Goal: Find specific fact: Find specific fact

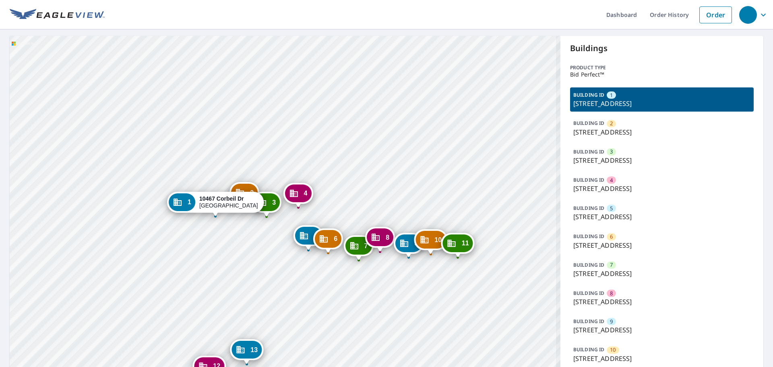
drag, startPoint x: 362, startPoint y: 261, endPoint x: 388, endPoint y: 126, distance: 137.5
click at [391, 123] on div "2 10451 Corbeil Dr Saint Louis, MO 63146 3 10429 Corbeil Dr Saint Louis, MO 631…" at bounding box center [285, 303] width 551 height 535
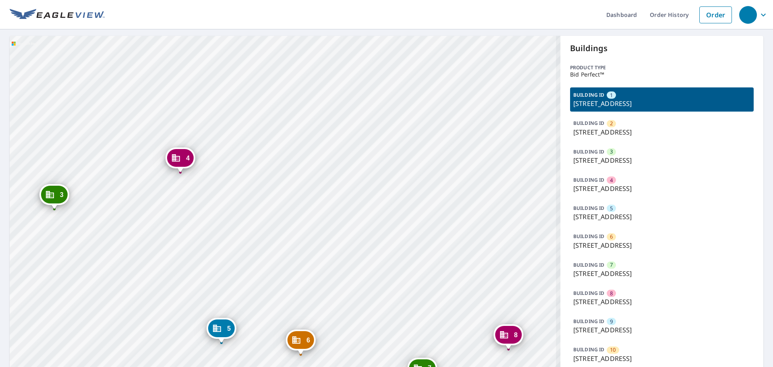
drag, startPoint x: 347, startPoint y: 108, endPoint x: 352, endPoint y: 70, distance: 37.9
click at [352, 70] on div "2 10451 Corbeil Dr Saint Louis, MO 63146 3 10429 Corbeil Dr Saint Louis, MO 631…" at bounding box center [285, 303] width 551 height 535
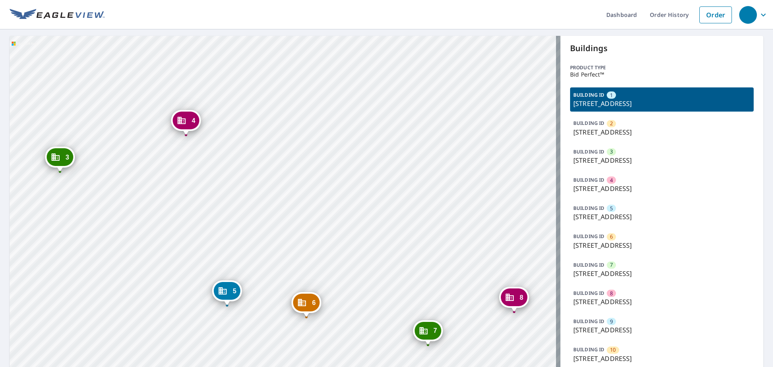
drag, startPoint x: 398, startPoint y: 186, endPoint x: 387, endPoint y: 68, distance: 118.5
click at [387, 68] on div "2 10451 Corbeil Dr Saint Louis, MO 63146 3 10429 Corbeil Dr Saint Louis, MO 631…" at bounding box center [285, 303] width 551 height 535
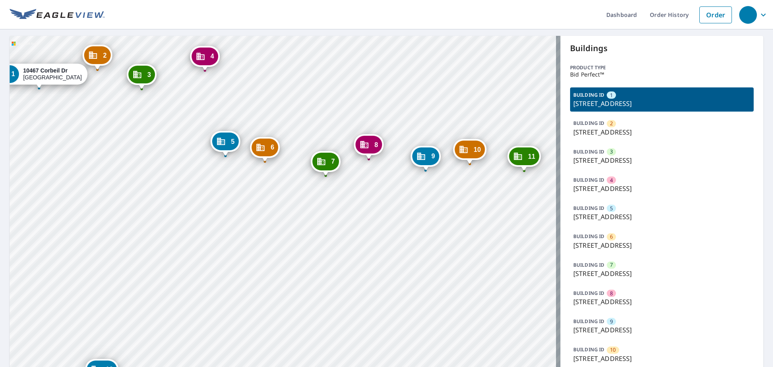
drag, startPoint x: 383, startPoint y: 122, endPoint x: 304, endPoint y: 124, distance: 79.0
click at [304, 124] on div "2 10451 Corbeil Dr Saint Louis, MO 63146 3 10429 Corbeil Dr Saint Louis, MO 631…" at bounding box center [285, 303] width 551 height 535
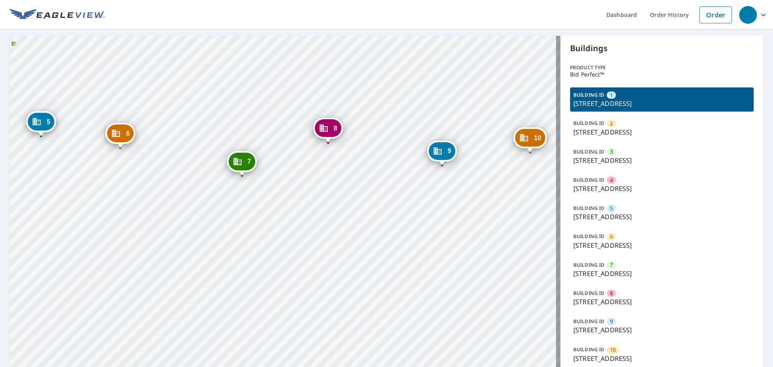
drag, startPoint x: 396, startPoint y: 200, endPoint x: 361, endPoint y: 202, distance: 34.7
click at [361, 202] on div "2 10451 Corbeil Dr Saint Louis, MO 63146 3 10429 Corbeil Dr Saint Louis, MO 631…" at bounding box center [285, 303] width 551 height 535
click at [621, 300] on p "[STREET_ADDRESS]" at bounding box center [662, 302] width 177 height 10
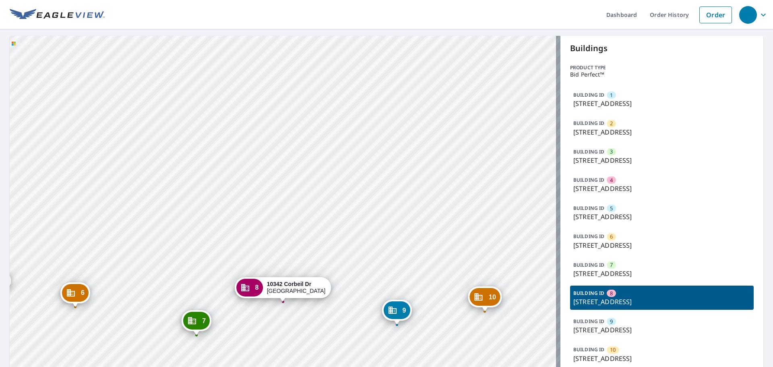
drag, startPoint x: 568, startPoint y: 301, endPoint x: 697, endPoint y: 302, distance: 128.5
click at [697, 302] on div "BUILDING ID 8 10342 Corbeil Dr, Saint Louis, MO, 63146" at bounding box center [662, 298] width 184 height 24
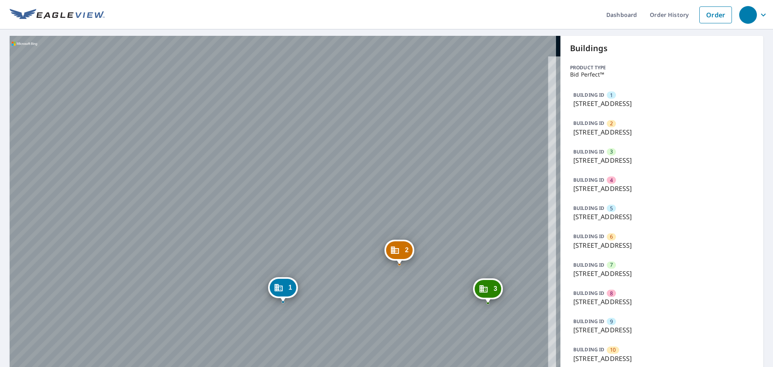
copy p "[STREET_ADDRESS]"
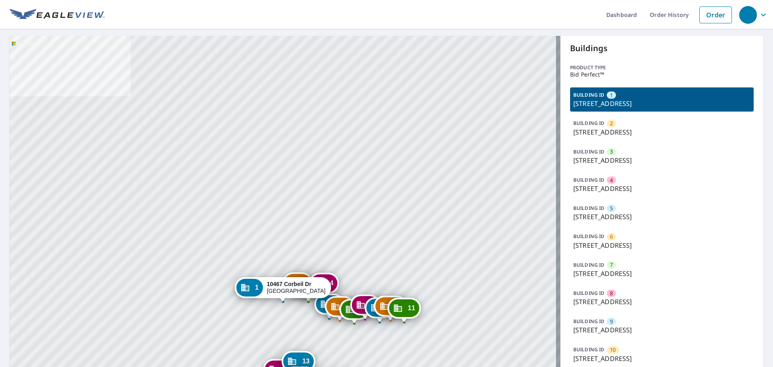
drag, startPoint x: 699, startPoint y: 102, endPoint x: 580, endPoint y: 104, distance: 119.6
click at [580, 104] on p "[STREET_ADDRESS]" at bounding box center [662, 104] width 177 height 10
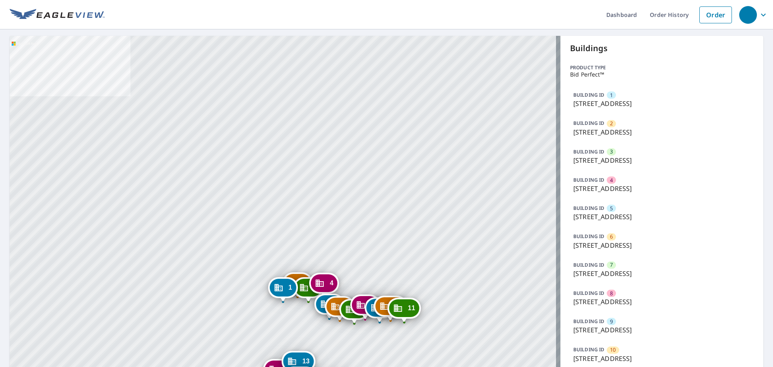
click at [574, 103] on p "[STREET_ADDRESS]" at bounding box center [662, 104] width 177 height 10
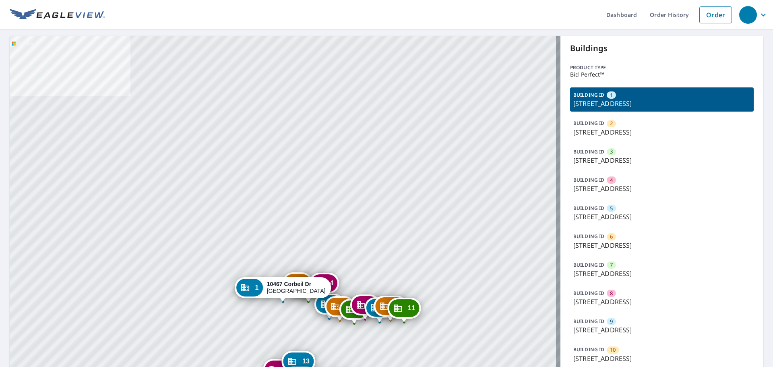
drag, startPoint x: 570, startPoint y: 104, endPoint x: 700, endPoint y: 104, distance: 130.1
click at [700, 104] on p "[STREET_ADDRESS]" at bounding box center [662, 104] width 177 height 10
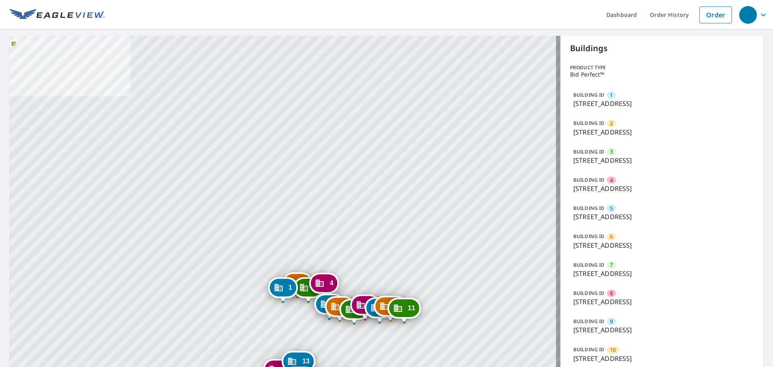
copy p "[STREET_ADDRESS]"
